Goal: Transaction & Acquisition: Download file/media

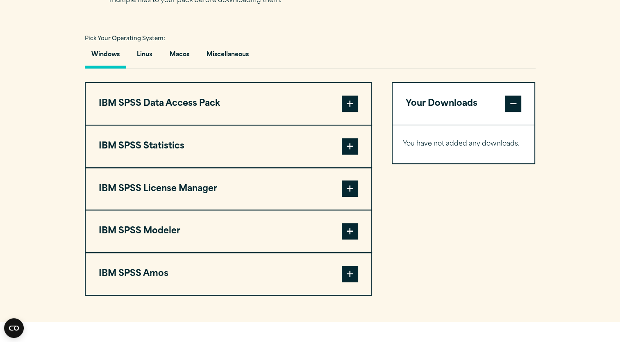
scroll to position [584, 0]
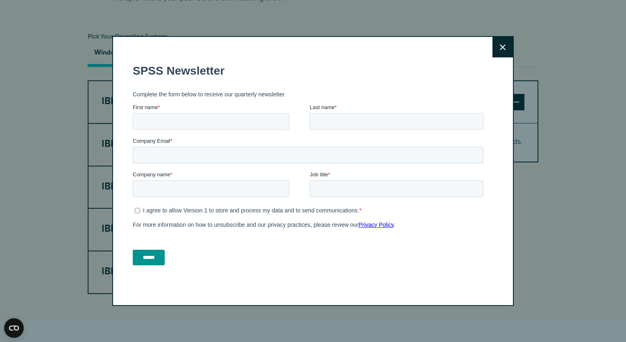
click at [506, 47] on button "Close" at bounding box center [503, 47] width 20 height 20
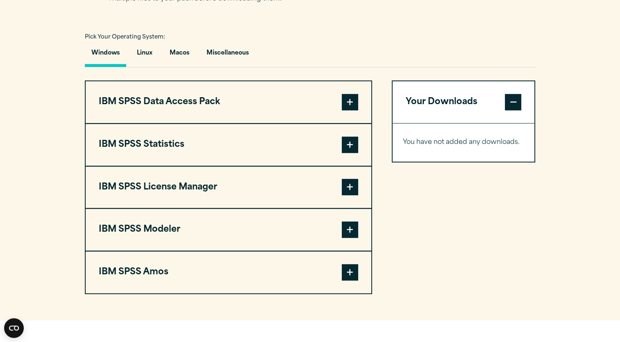
click at [349, 146] on span at bounding box center [350, 145] width 16 height 16
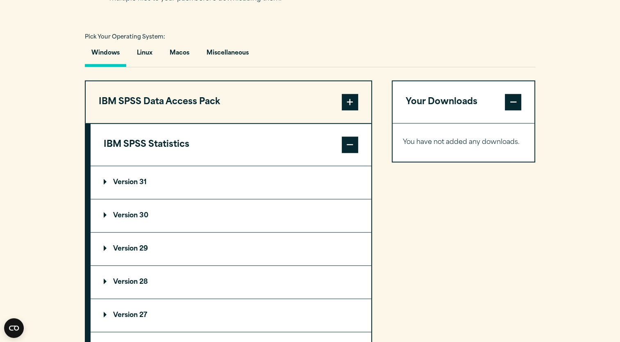
click at [141, 212] on p "Version 30" at bounding box center [126, 215] width 45 height 7
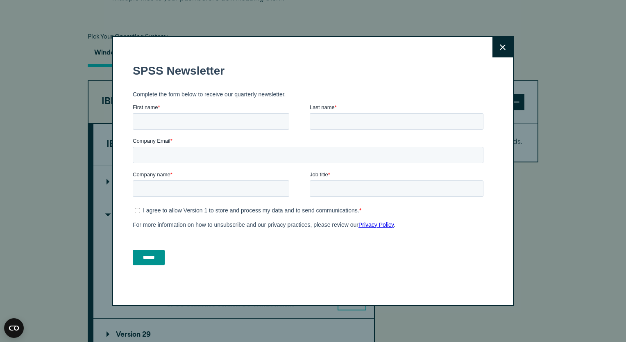
click at [497, 47] on button "Close" at bounding box center [503, 47] width 20 height 20
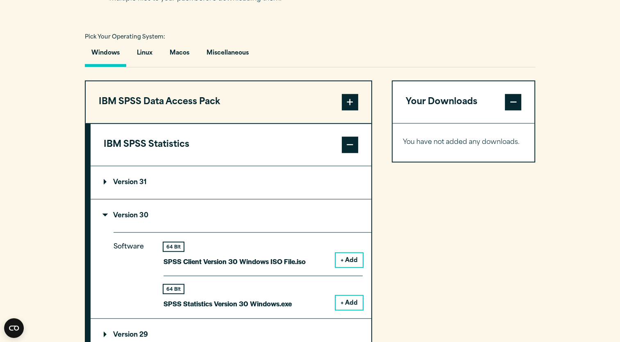
click at [344, 301] on button "+ Add" at bounding box center [349, 303] width 27 height 14
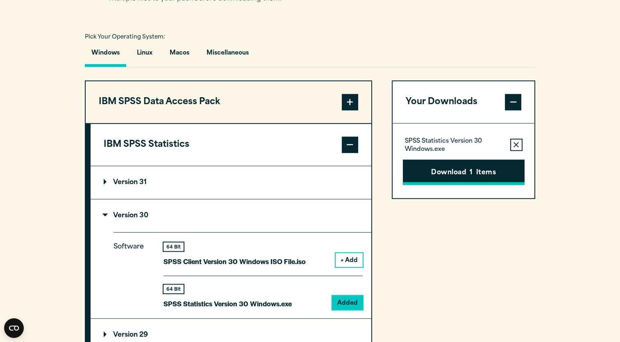
click at [469, 173] on button "Download 1 Items" at bounding box center [464, 171] width 122 height 25
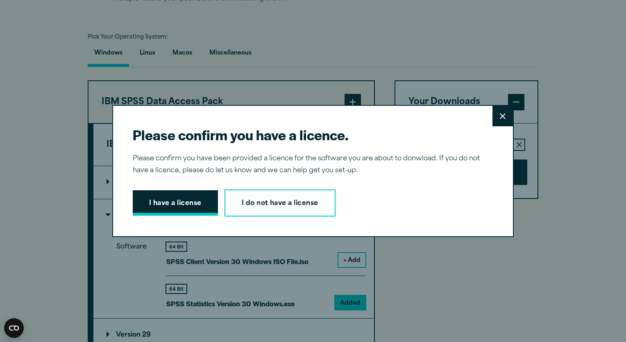
click at [183, 201] on button "I have a license" at bounding box center [175, 202] width 85 height 25
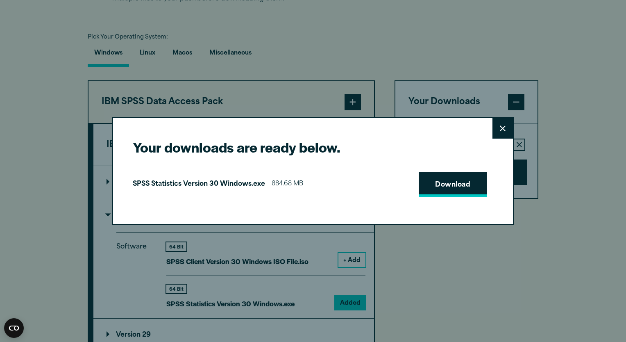
click at [446, 184] on link "Download" at bounding box center [453, 184] width 68 height 25
click at [454, 188] on link "Download" at bounding box center [453, 184] width 68 height 25
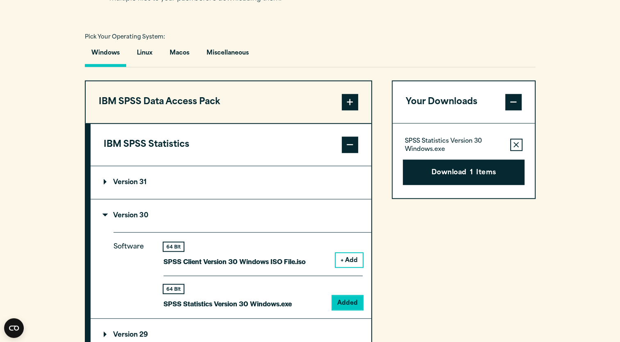
click at [612, 74] on div "Your downloads are ready below. Close SPSS Statistics Version 30 Windows.exe 88…" at bounding box center [310, 171] width 620 height 342
click at [471, 177] on button "Download 1 Items" at bounding box center [464, 171] width 122 height 25
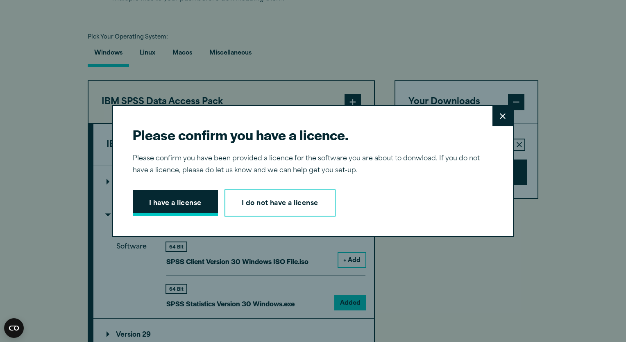
click at [173, 209] on button "I have a license" at bounding box center [175, 202] width 85 height 25
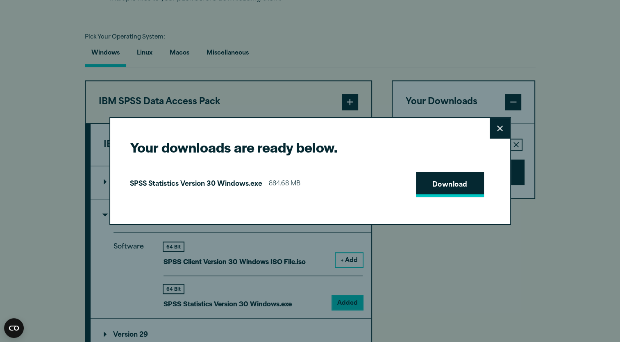
click at [431, 187] on link "Download" at bounding box center [450, 184] width 68 height 25
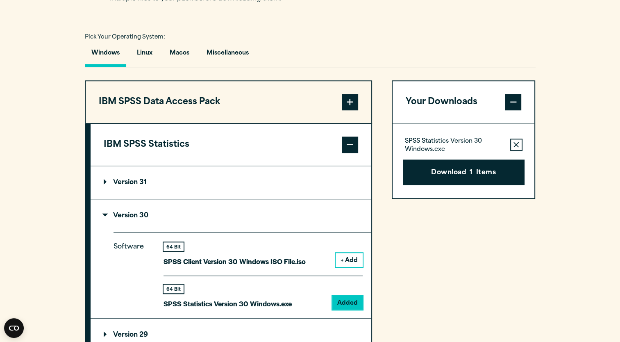
click at [520, 260] on div "Your downloads are ready below. Close SPSS Statistics Version 30 Windows.exe 88…" at bounding box center [310, 171] width 620 height 342
